Goal: Task Accomplishment & Management: Manage account settings

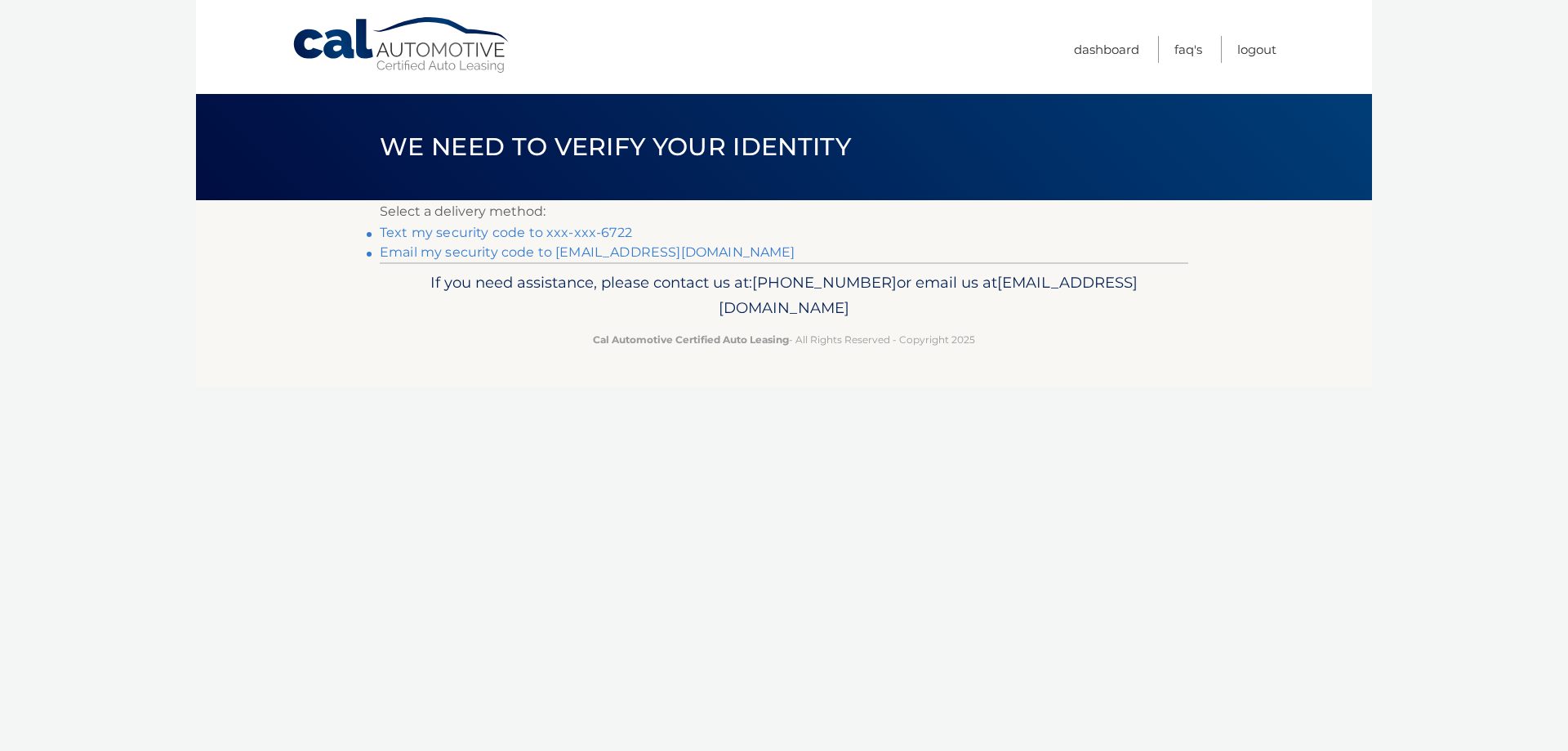
click at [562, 232] on link "Text my security code to xxx-xxx-6722" at bounding box center [505, 232] width 252 height 15
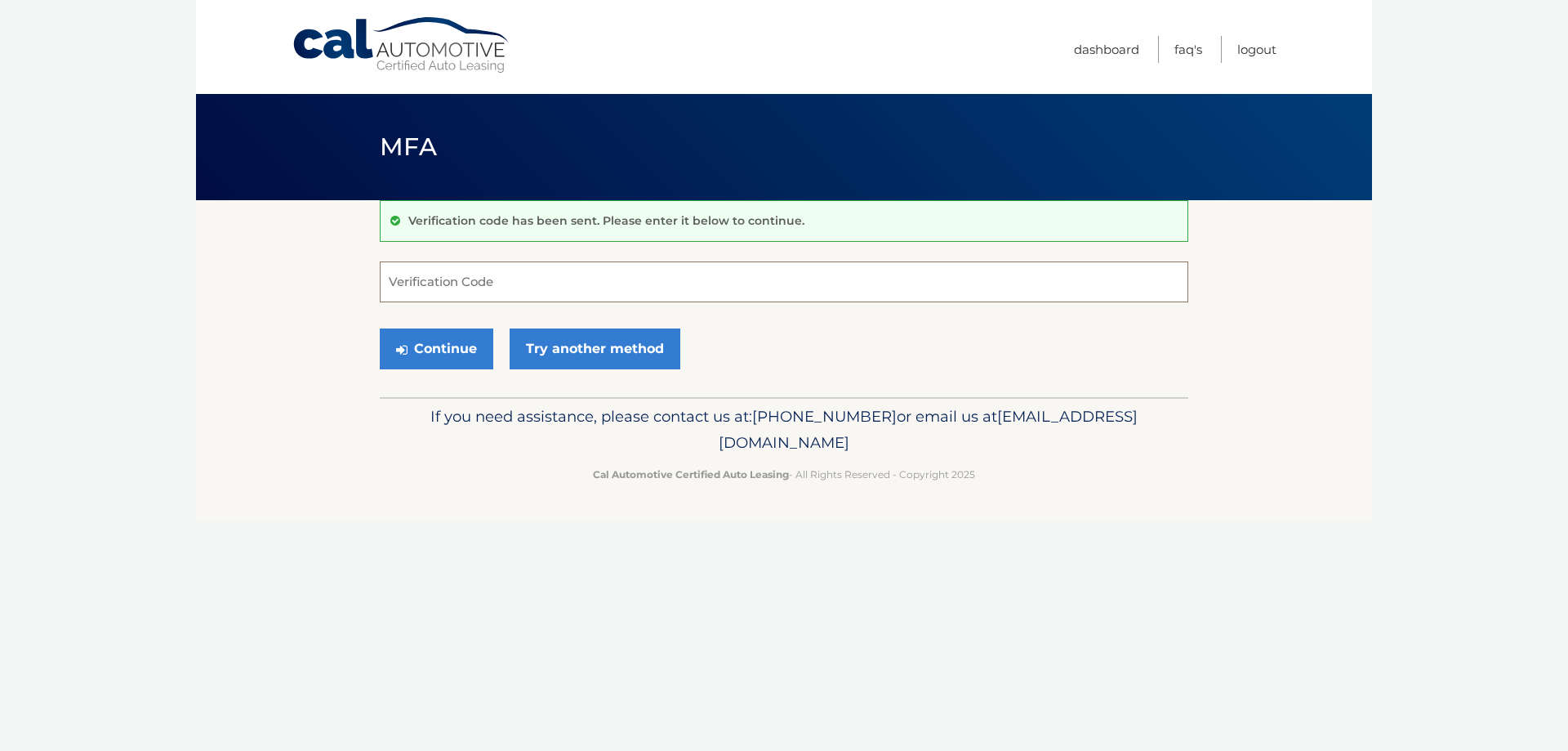
click at [525, 281] on input "Verification Code" at bounding box center [784, 282] width 809 height 41
type input "200541"
click at [452, 346] on button "Continue" at bounding box center [436, 348] width 114 height 41
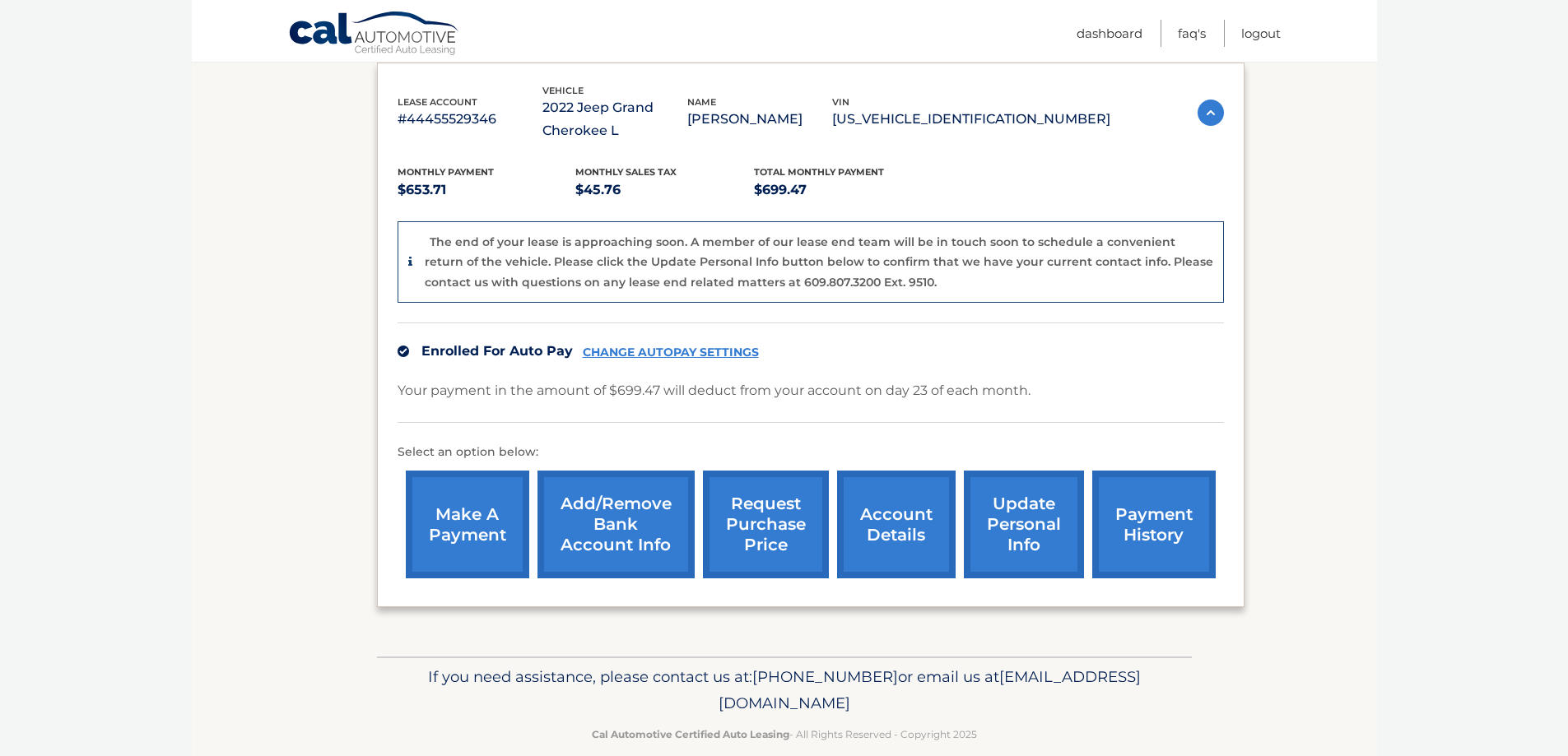
scroll to position [303, 0]
